Goal: Task Accomplishment & Management: Use online tool/utility

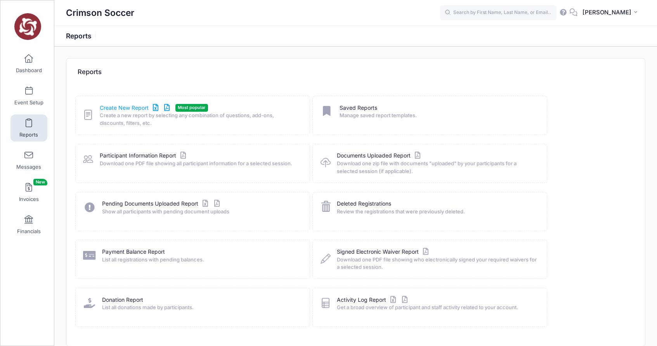
click at [126, 109] on link "Create New Report" at bounding box center [136, 108] width 72 height 8
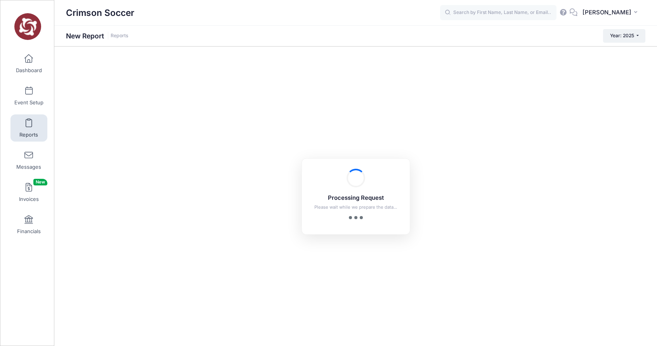
checkbox input "true"
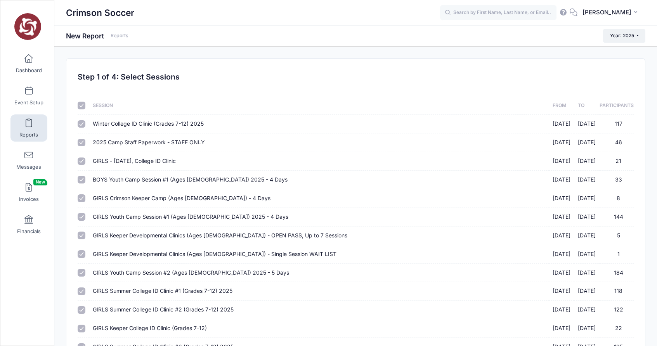
click at [84, 107] on input "checkbox" at bounding box center [82, 106] width 8 height 8
checkbox input "false"
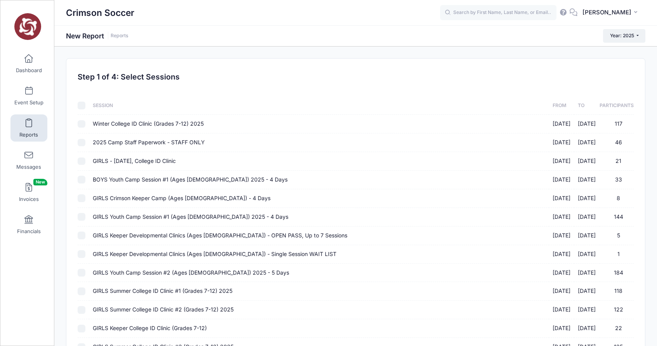
checkbox input "false"
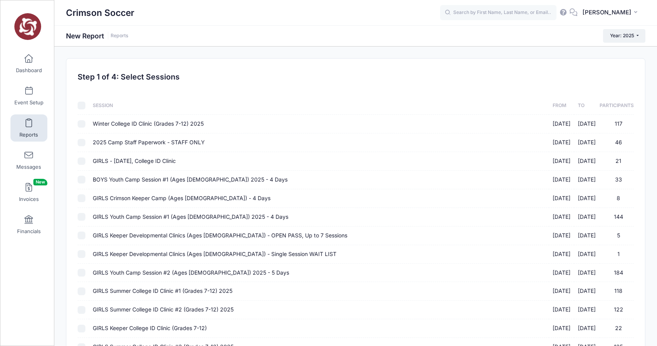
checkbox input "false"
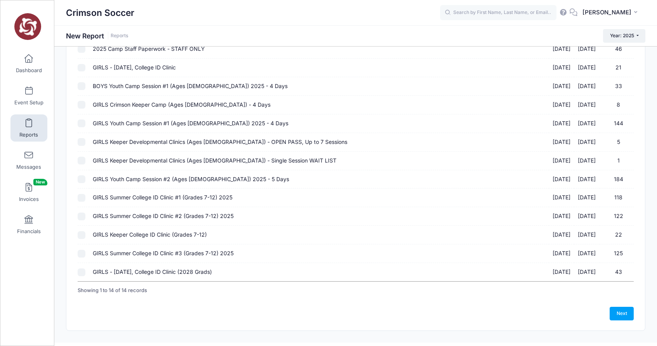
scroll to position [107, 0]
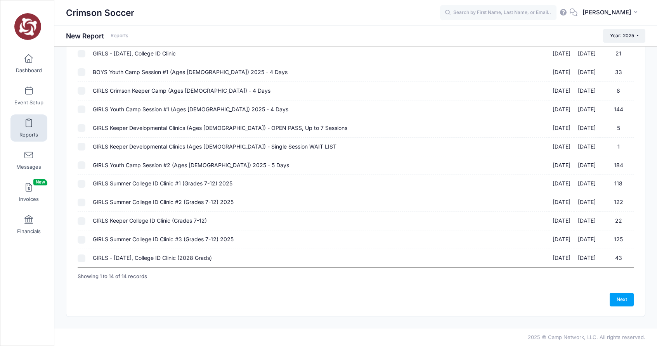
click at [82, 259] on input "GIRLS - [DATE], College ID Clinic (2028 Grads) [DATE] - [DATE] 43" at bounding box center [82, 258] width 8 height 8
checkbox input "true"
click at [625, 296] on link "Next" at bounding box center [621, 299] width 24 height 13
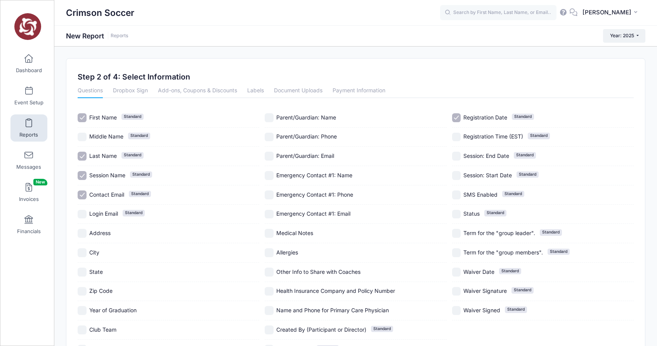
click at [82, 254] on input "City" at bounding box center [82, 252] width 9 height 9
checkbox input "true"
click at [81, 273] on input "State" at bounding box center [82, 272] width 9 height 9
checkbox input "true"
click at [85, 312] on input "Year of Graduation" at bounding box center [82, 310] width 9 height 9
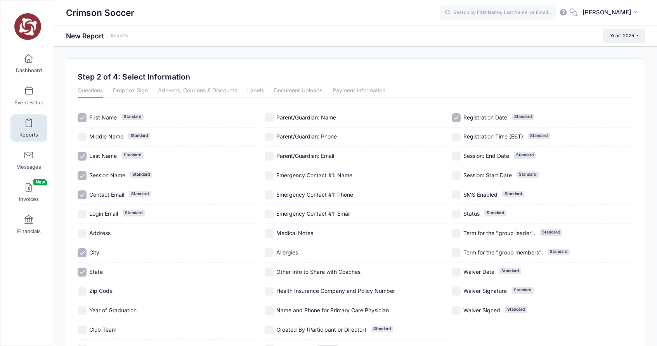
checkbox input "true"
click at [84, 332] on input "Club Team" at bounding box center [82, 329] width 9 height 9
checkbox input "true"
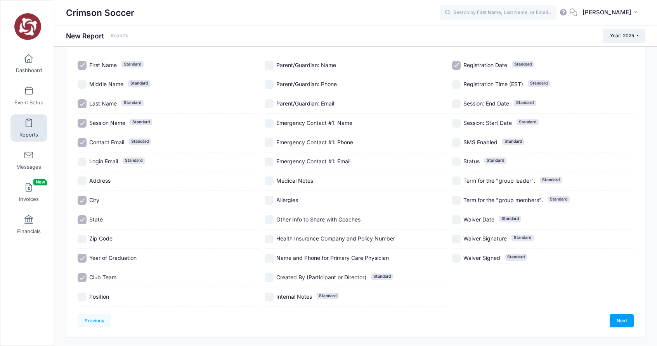
scroll to position [74, 0]
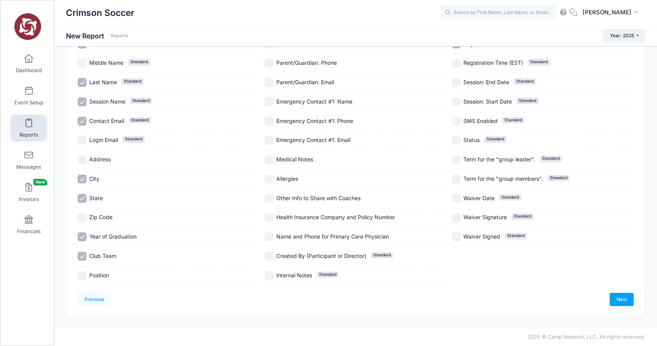
click at [82, 275] on input "Position" at bounding box center [82, 275] width 9 height 9
checkbox input "true"
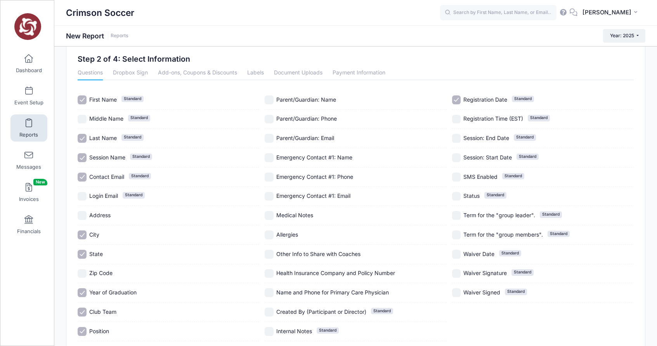
scroll to position [12, 0]
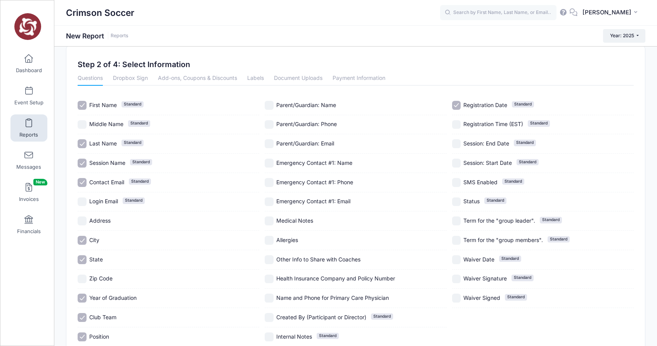
click at [270, 222] on input "Medical Notes" at bounding box center [269, 220] width 9 height 9
checkbox input "true"
click at [268, 241] on input "Allergies" at bounding box center [269, 240] width 9 height 9
checkbox input "true"
click at [266, 263] on input "Other Info to Share with Coaches" at bounding box center [269, 259] width 9 height 9
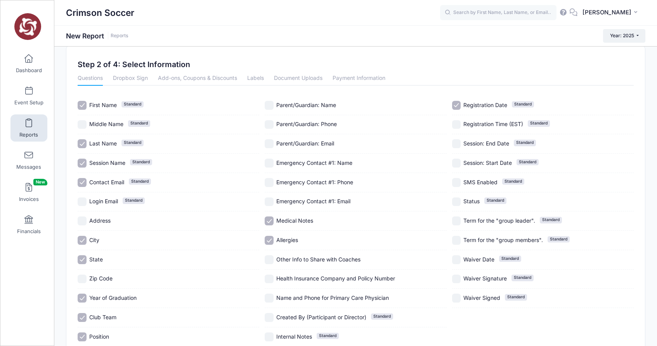
checkbox input "true"
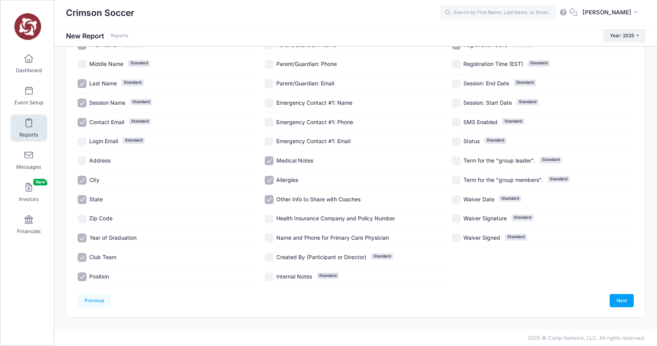
scroll to position [74, 0]
click at [618, 298] on link "Next" at bounding box center [621, 299] width 24 height 13
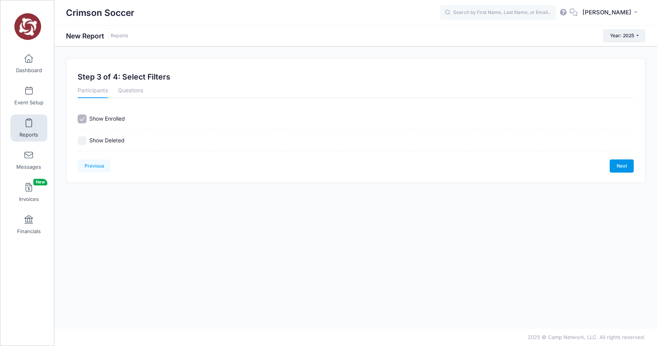
scroll to position [0, 0]
click at [622, 166] on link "Next" at bounding box center [621, 165] width 24 height 13
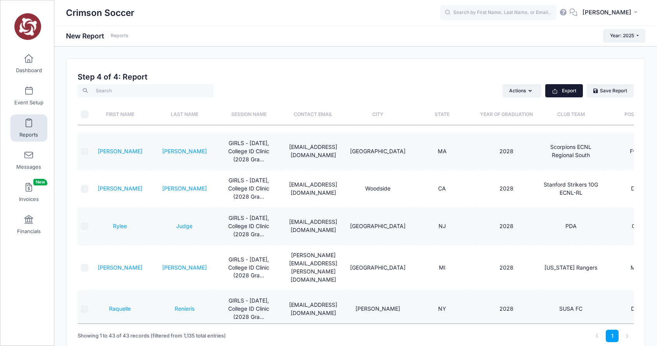
click at [559, 90] on button "Export" at bounding box center [564, 90] width 38 height 13
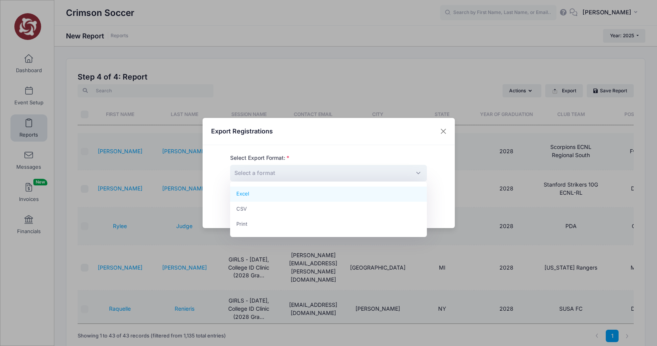
click at [301, 172] on span "Select a format" at bounding box center [328, 173] width 197 height 17
select select "excel"
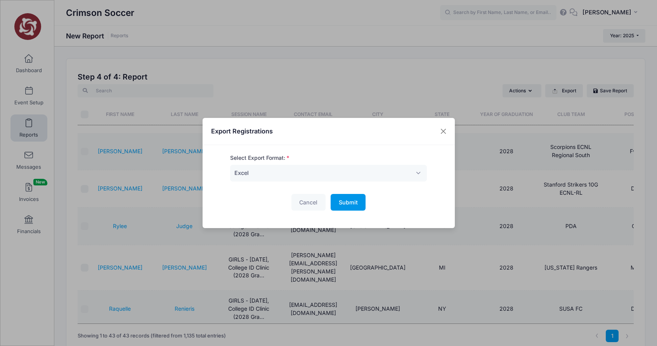
click at [347, 205] on span "Submit" at bounding box center [348, 202] width 19 height 7
